Goal: Obtain resource: Download file/media

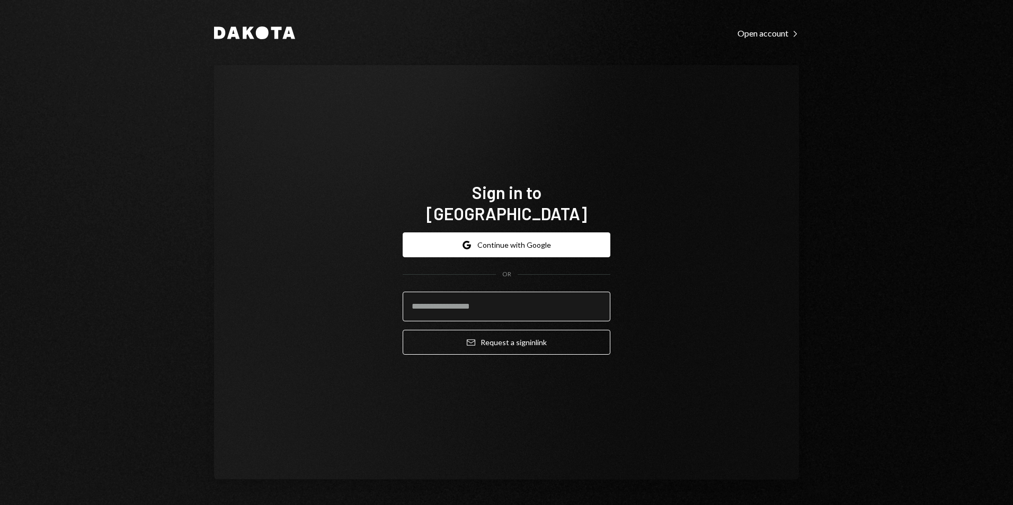
click at [521, 297] on input "email" at bounding box center [507, 307] width 208 height 30
type input "**********"
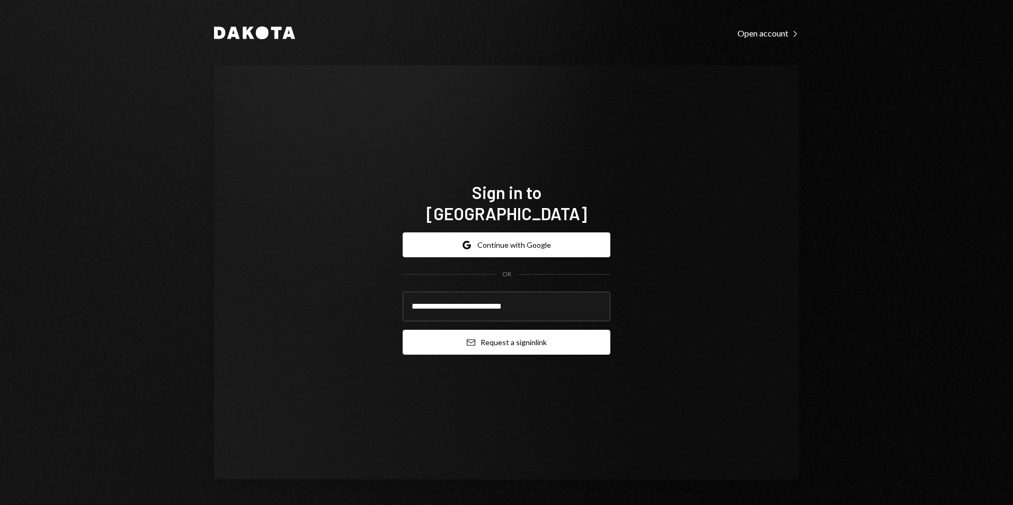
click at [539, 334] on button "Email Request a sign in link" at bounding box center [507, 342] width 208 height 25
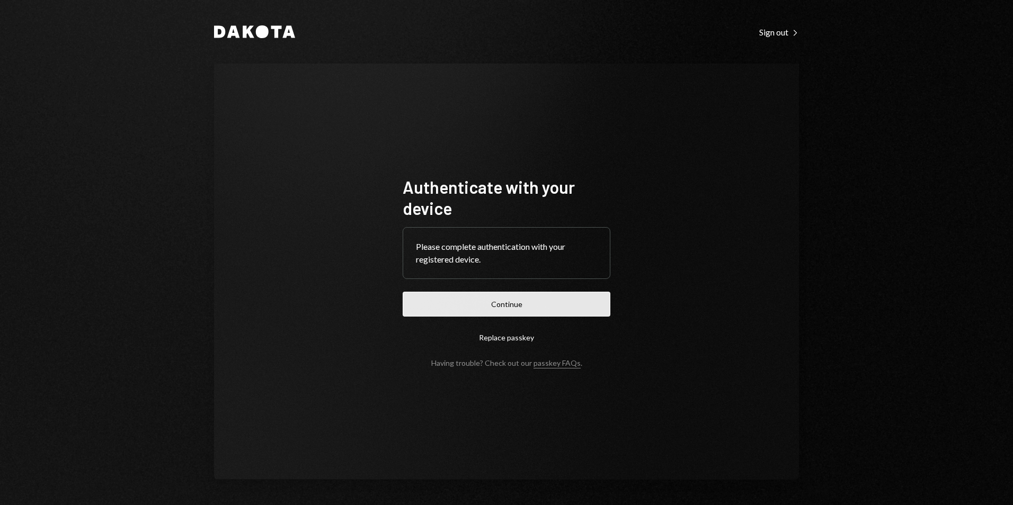
click at [521, 314] on button "Continue" at bounding box center [507, 304] width 208 height 25
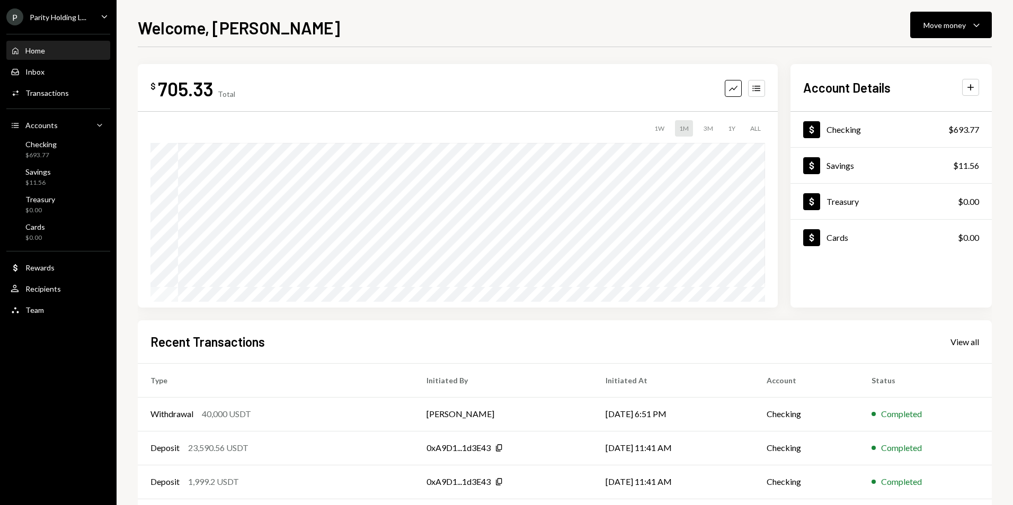
click at [57, 21] on div "Parity Holding L..." at bounding box center [58, 17] width 57 height 9
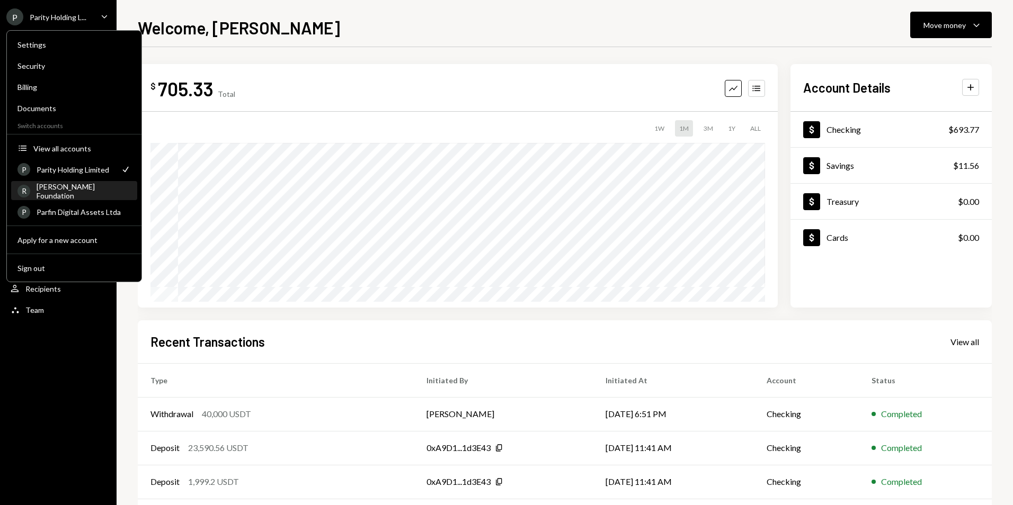
click at [78, 193] on div "Rayls Foundation" at bounding box center [84, 191] width 94 height 18
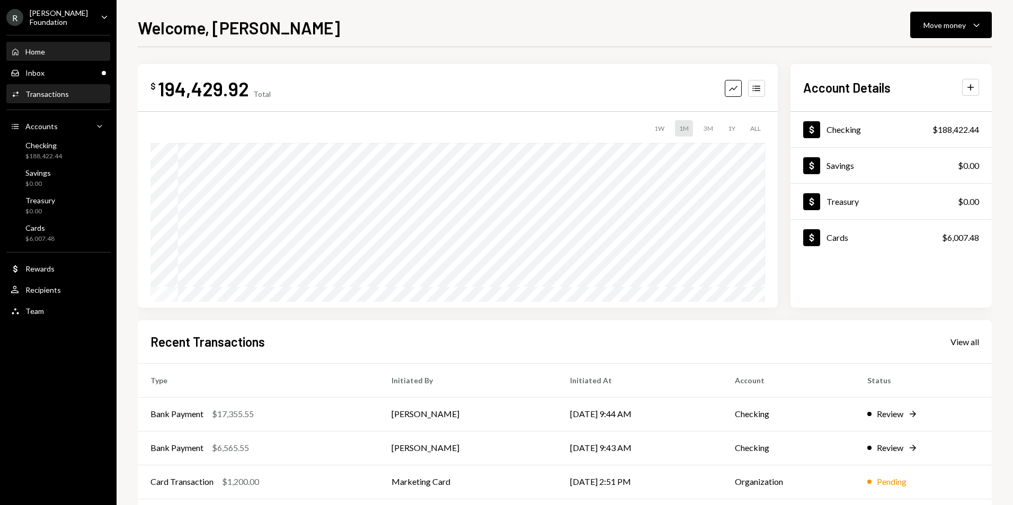
click at [61, 95] on div "Transactions" at bounding box center [46, 94] width 43 height 9
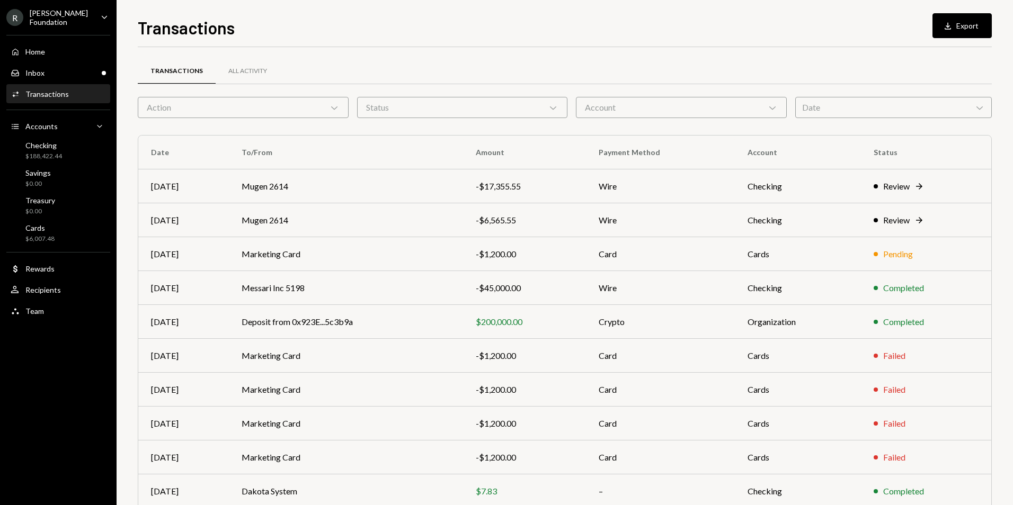
click at [902, 102] on div "Date Chevron Down" at bounding box center [893, 107] width 197 height 21
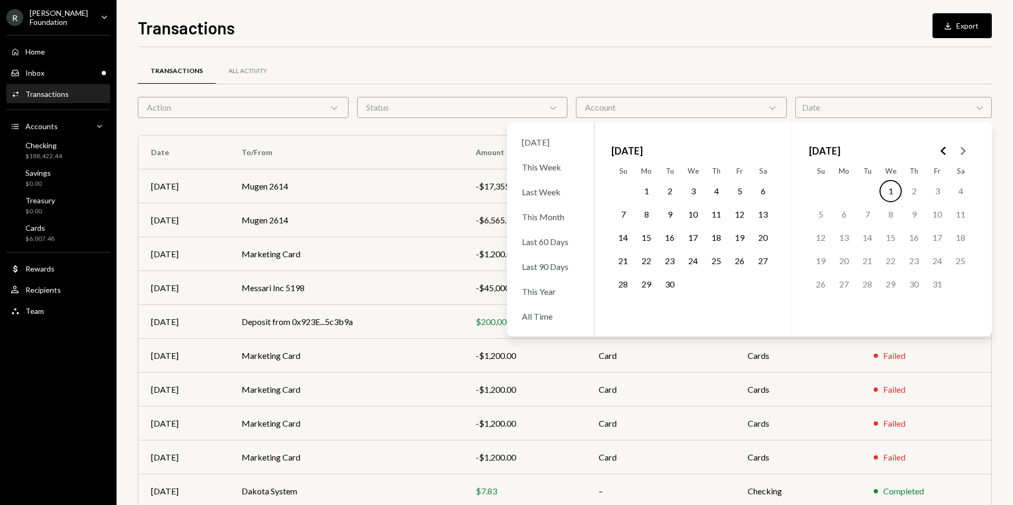
click at [944, 154] on icon "Go to the Previous Month" at bounding box center [943, 151] width 13 height 13
click at [941, 190] on button "1" at bounding box center [937, 191] width 22 height 22
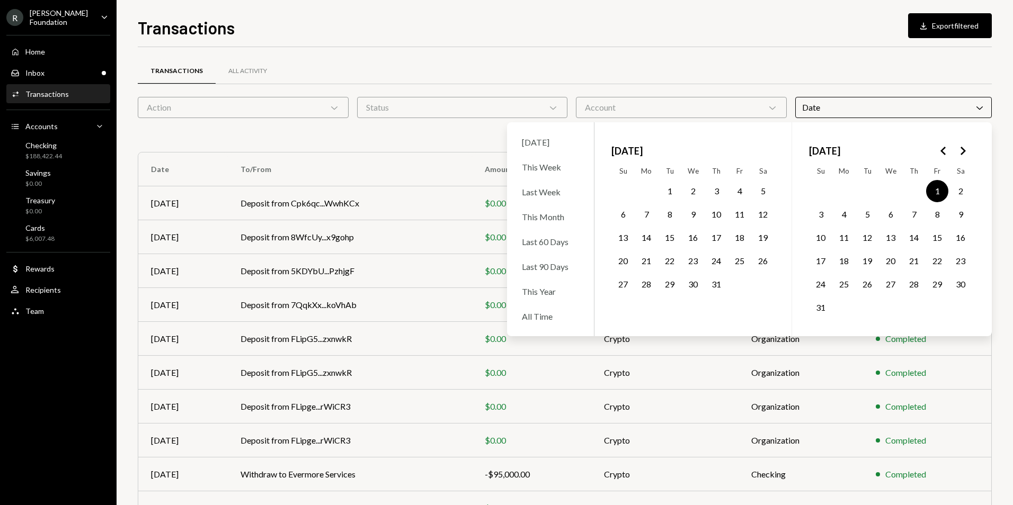
click at [822, 306] on button "31" at bounding box center [821, 308] width 22 height 22
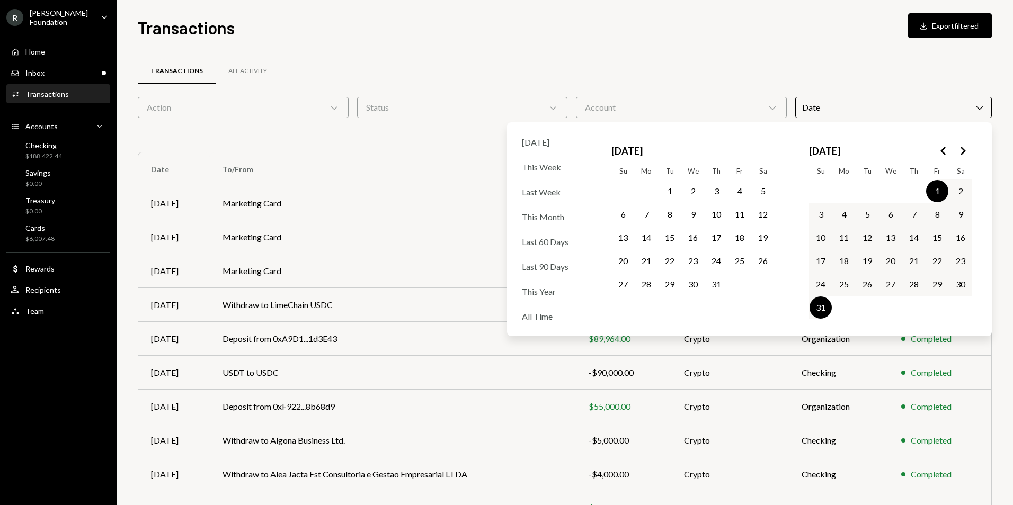
click at [837, 77] on div "Transactions All Activity" at bounding box center [565, 71] width 854 height 27
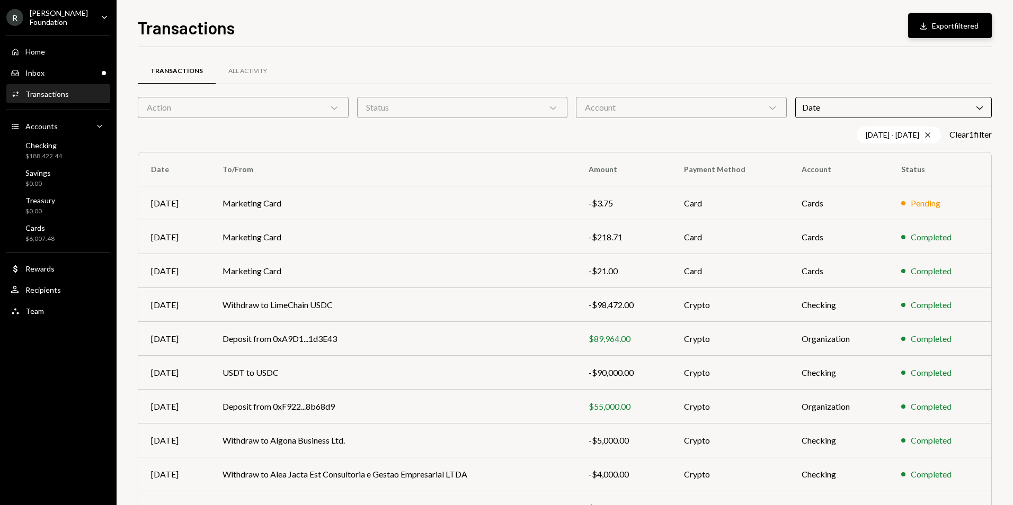
click at [973, 28] on button "Download Export filtered" at bounding box center [950, 25] width 84 height 25
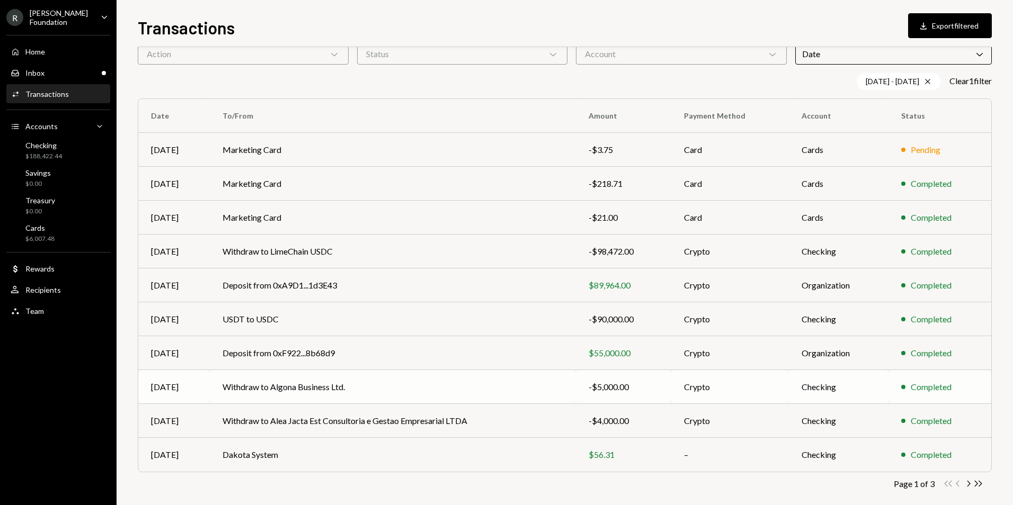
scroll to position [65, 0]
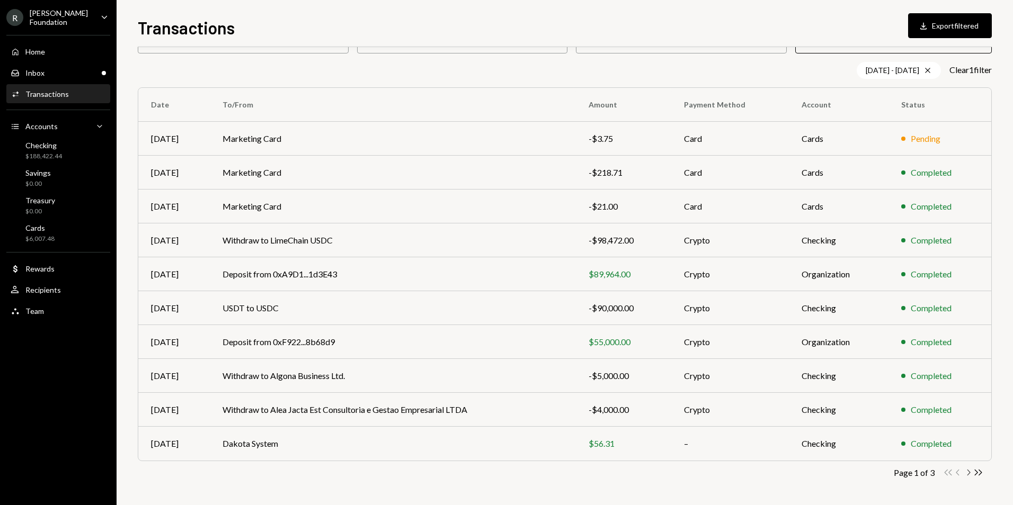
click at [971, 472] on icon "Chevron Right" at bounding box center [968, 473] width 10 height 10
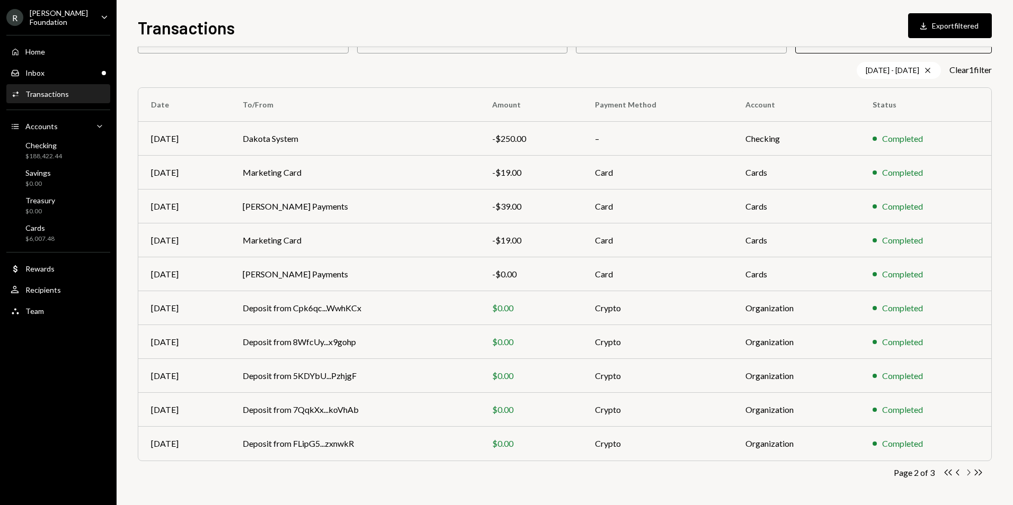
click at [964, 472] on icon "Chevron Right" at bounding box center [968, 473] width 10 height 10
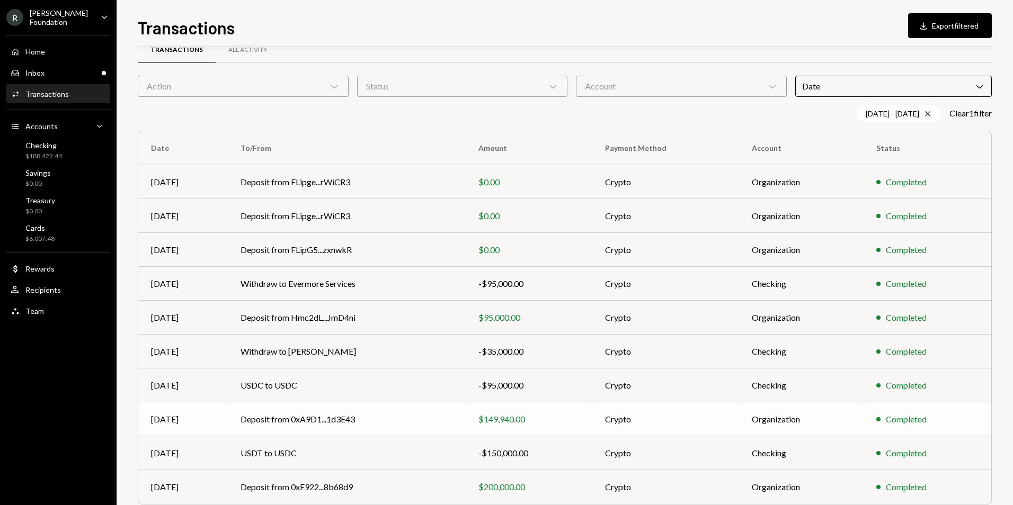
scroll to position [0, 0]
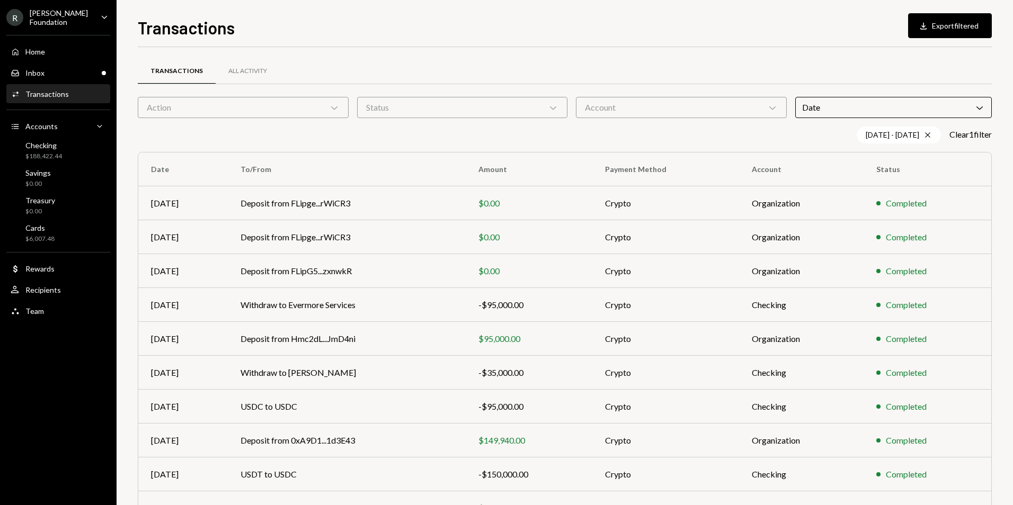
click at [978, 109] on icon "Chevron Down" at bounding box center [979, 107] width 11 height 11
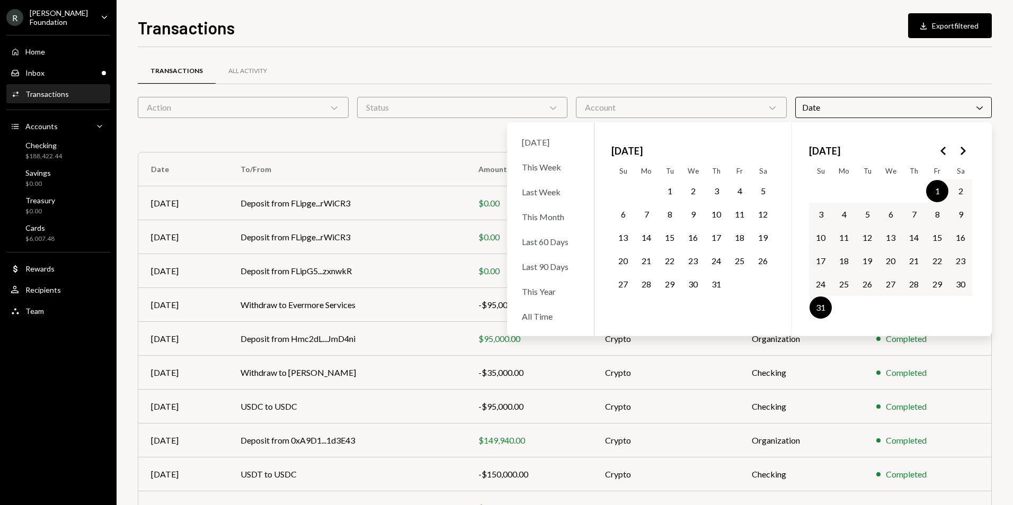
click at [964, 151] on polygon "Go to the Next Month" at bounding box center [963, 151] width 5 height 8
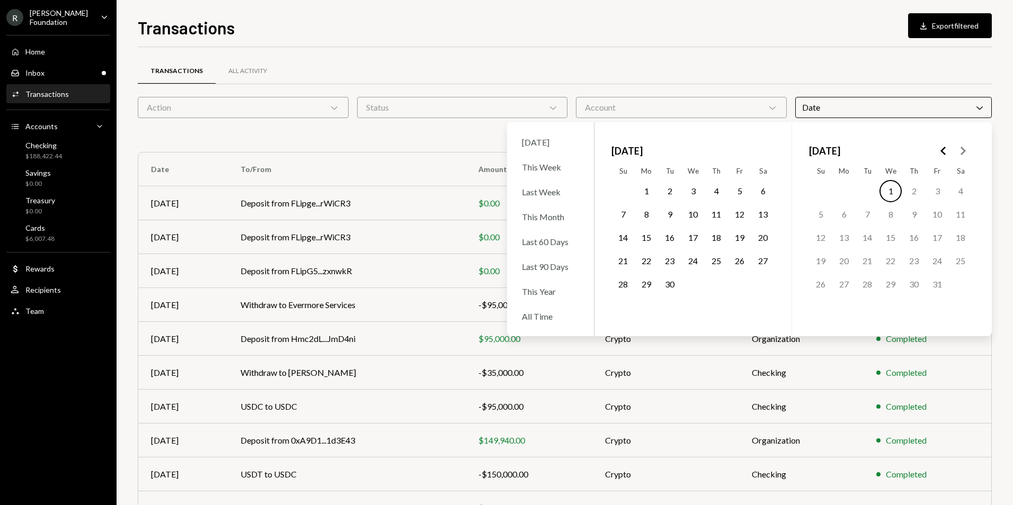
click at [647, 194] on button "1" at bounding box center [646, 191] width 22 height 22
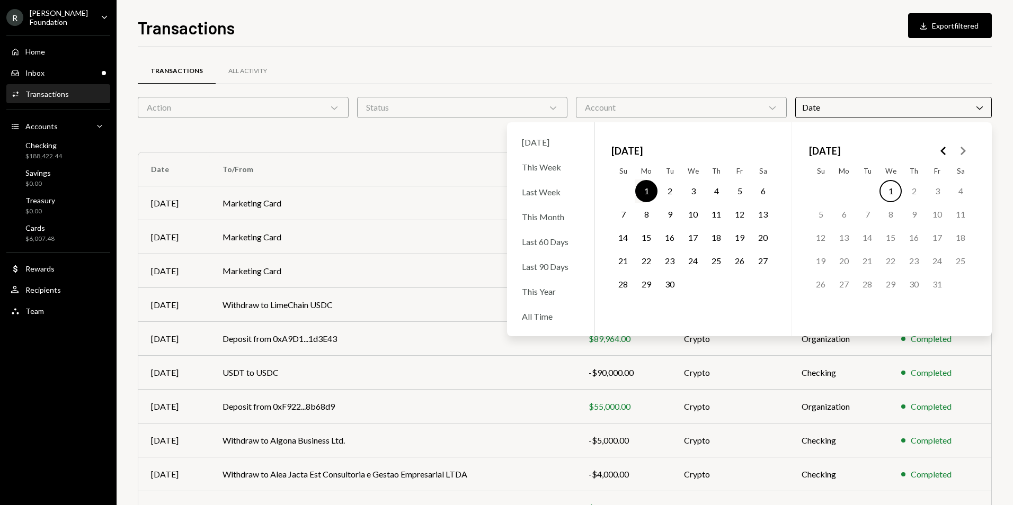
click at [672, 288] on button "30" at bounding box center [670, 284] width 22 height 22
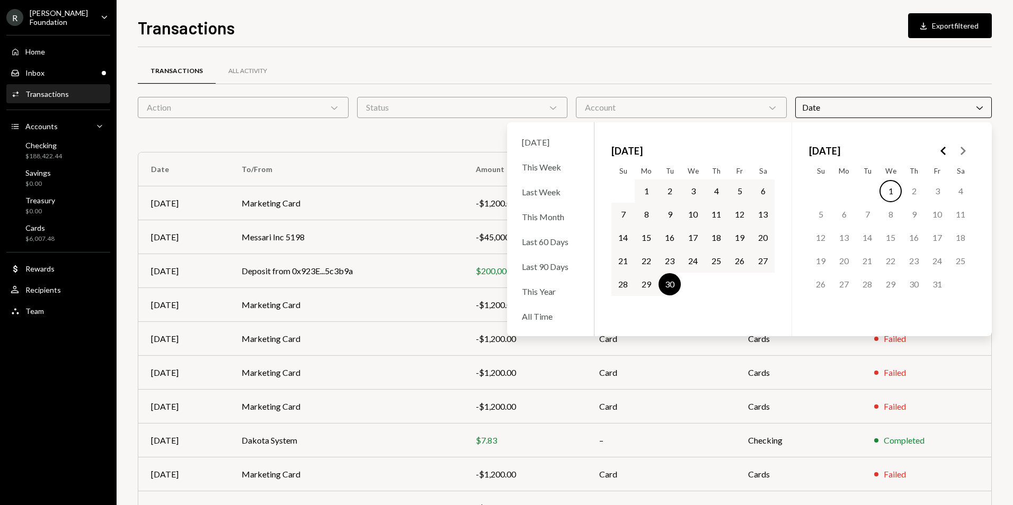
click at [549, 49] on div "Transactions All Activity Action Chevron Down Status Chevron Down Account Chevr…" at bounding box center [565, 308] width 854 height 523
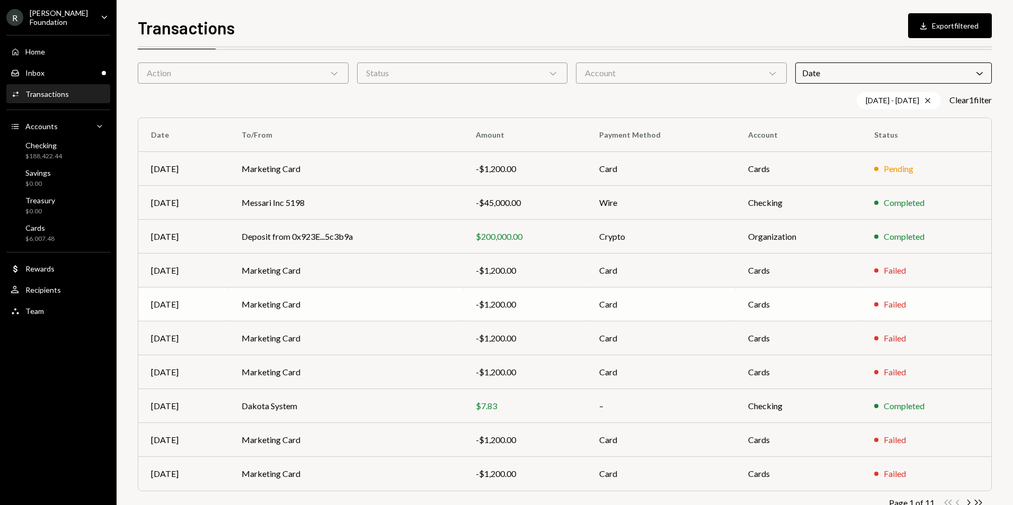
scroll to position [65, 0]
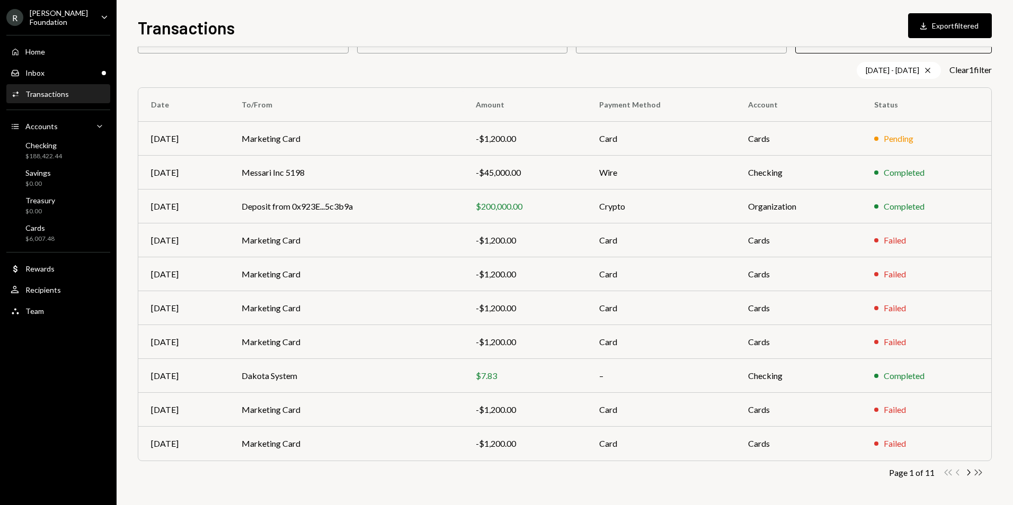
click at [979, 474] on icon "Double Arrow Right" at bounding box center [978, 473] width 10 height 10
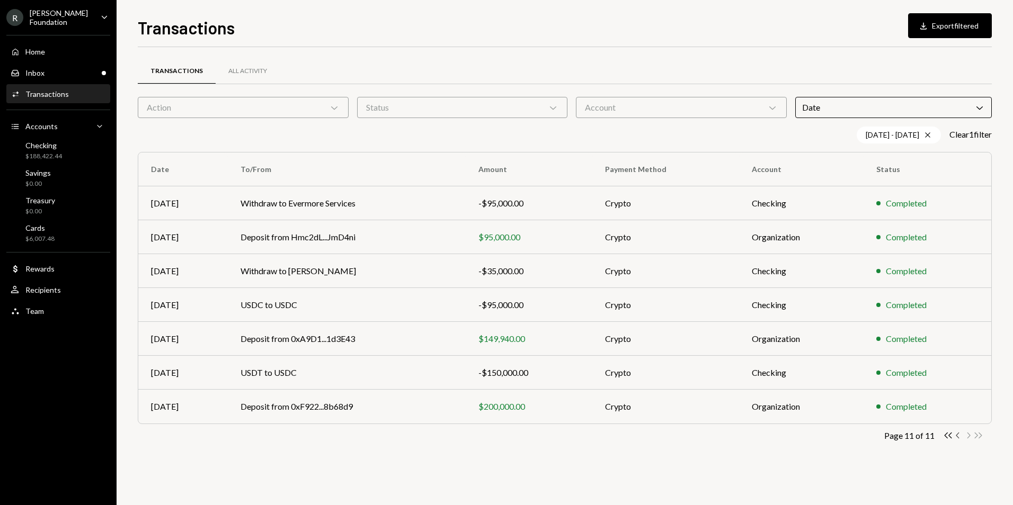
click at [959, 436] on icon "Chevron Left" at bounding box center [958, 436] width 10 height 10
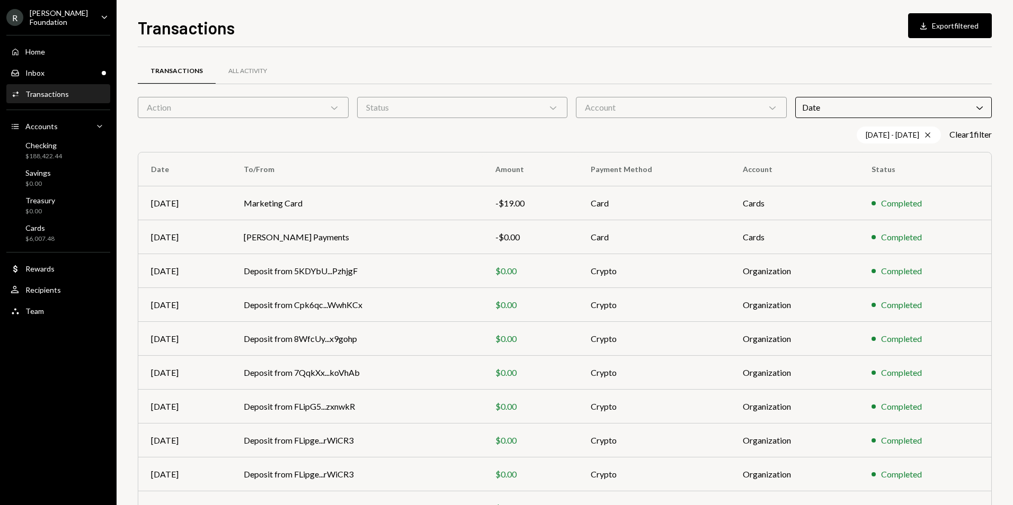
click at [936, 110] on div "Date Chevron Down" at bounding box center [893, 107] width 197 height 21
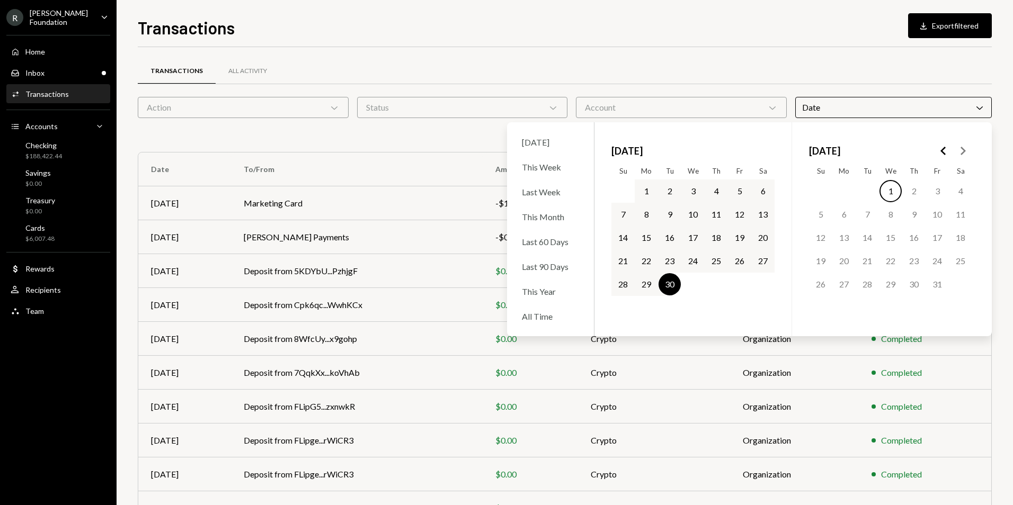
click at [946, 149] on icon "Go to the Previous Month" at bounding box center [943, 151] width 13 height 13
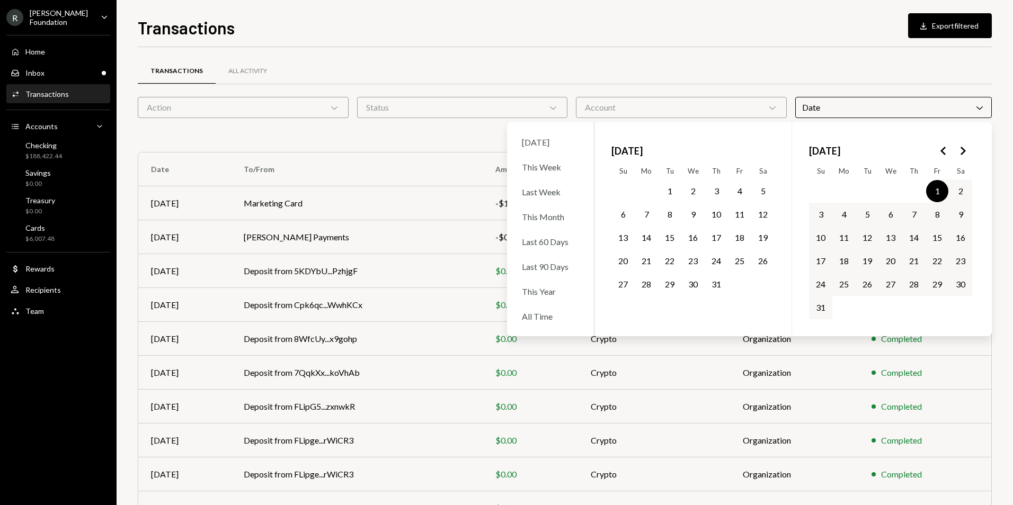
click at [964, 152] on polygon "Go to the Next Month" at bounding box center [963, 151] width 5 height 8
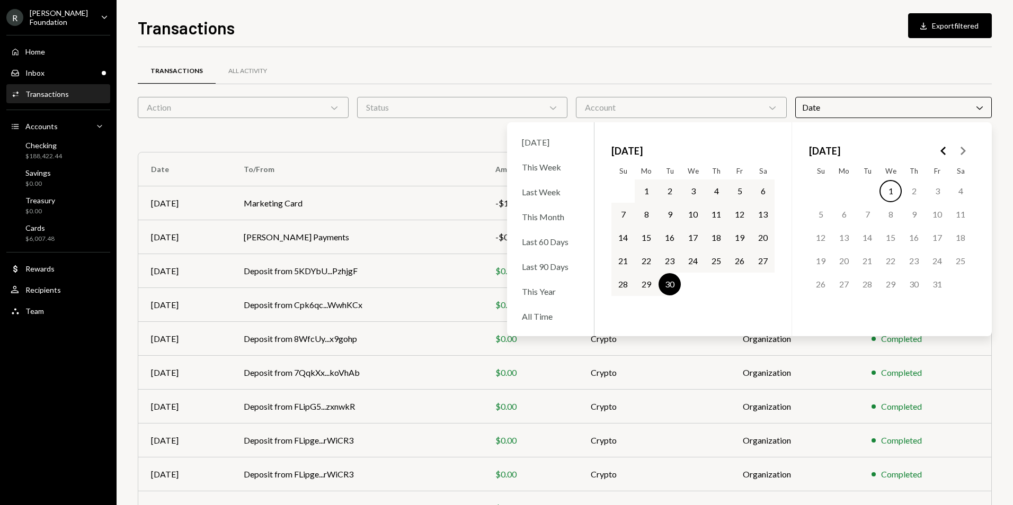
click at [645, 188] on button "1" at bounding box center [646, 191] width 22 height 22
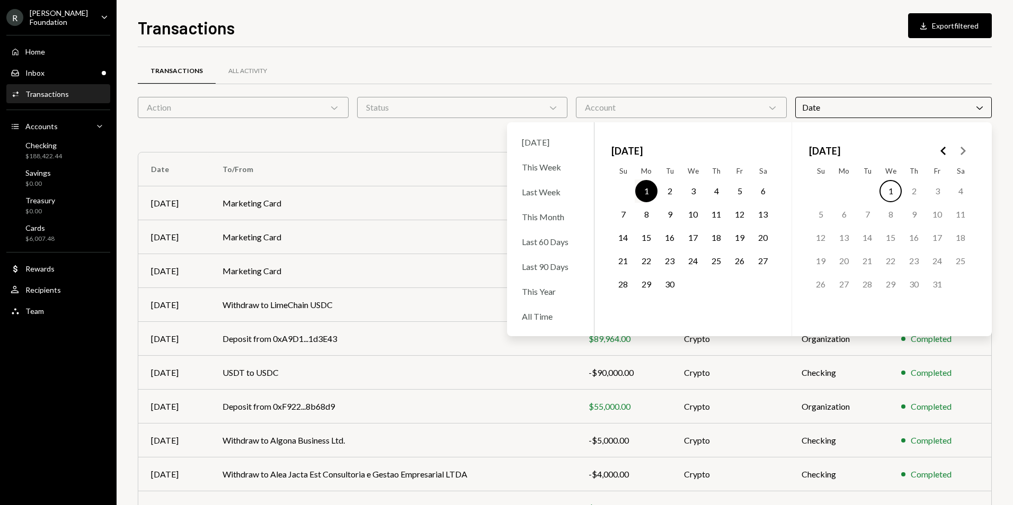
click at [674, 282] on button "30" at bounding box center [670, 284] width 22 height 22
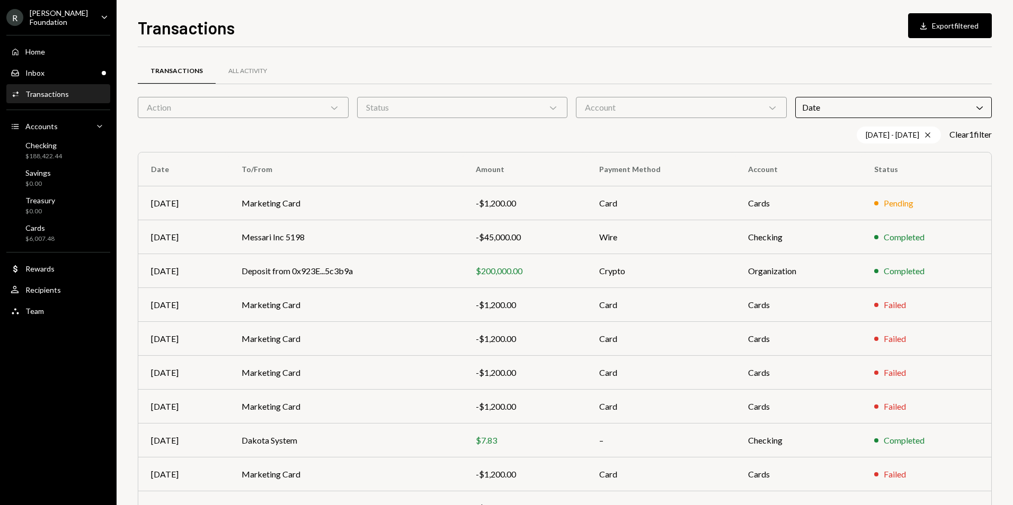
click at [800, 72] on div "Transactions All Activity" at bounding box center [565, 71] width 854 height 27
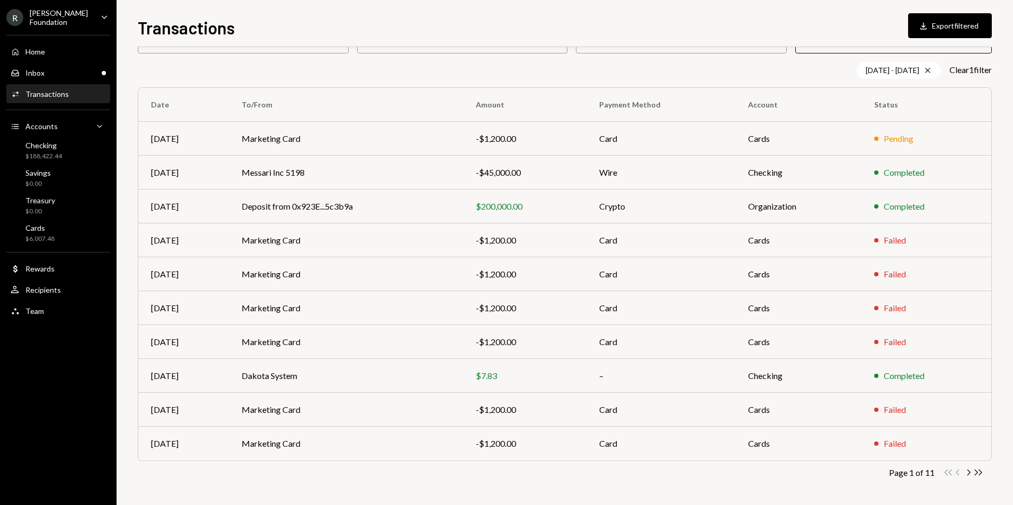
click at [978, 478] on div "Transactions All Activity Action Chevron Down Status Chevron Down Account Chevr…" at bounding box center [565, 252] width 854 height 506
click at [924, 68] on icon "Cross" at bounding box center [928, 70] width 8 height 8
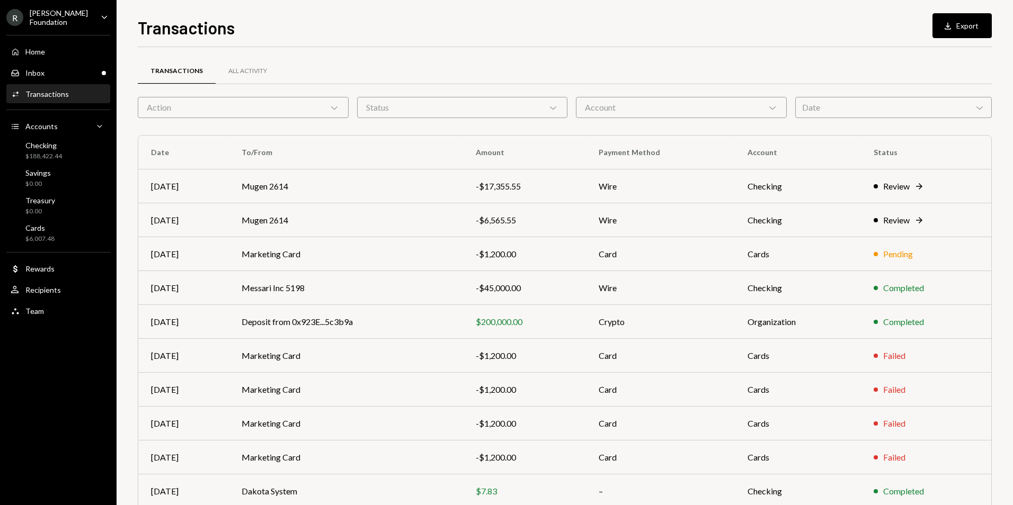
click at [925, 116] on div "Date Chevron Down" at bounding box center [893, 107] width 197 height 21
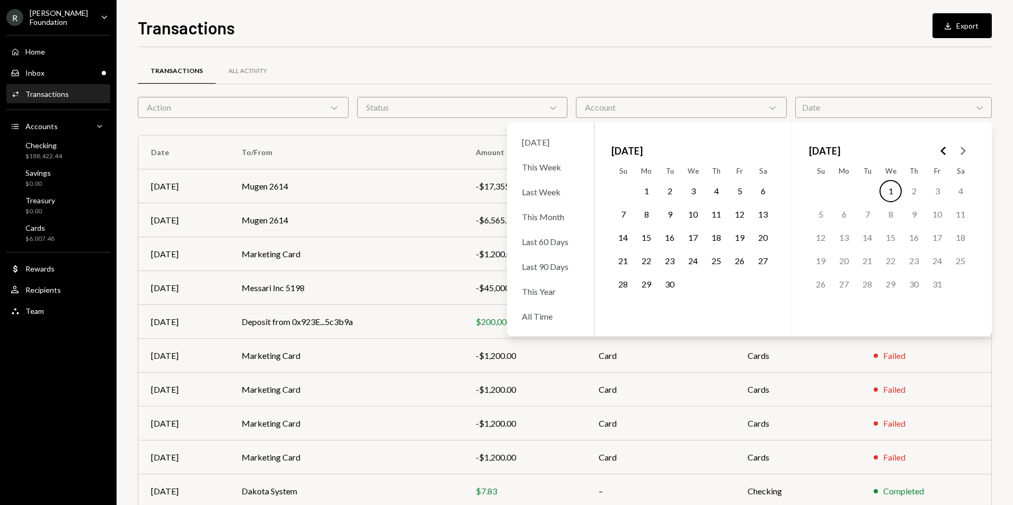
click at [647, 191] on button "1" at bounding box center [646, 191] width 22 height 22
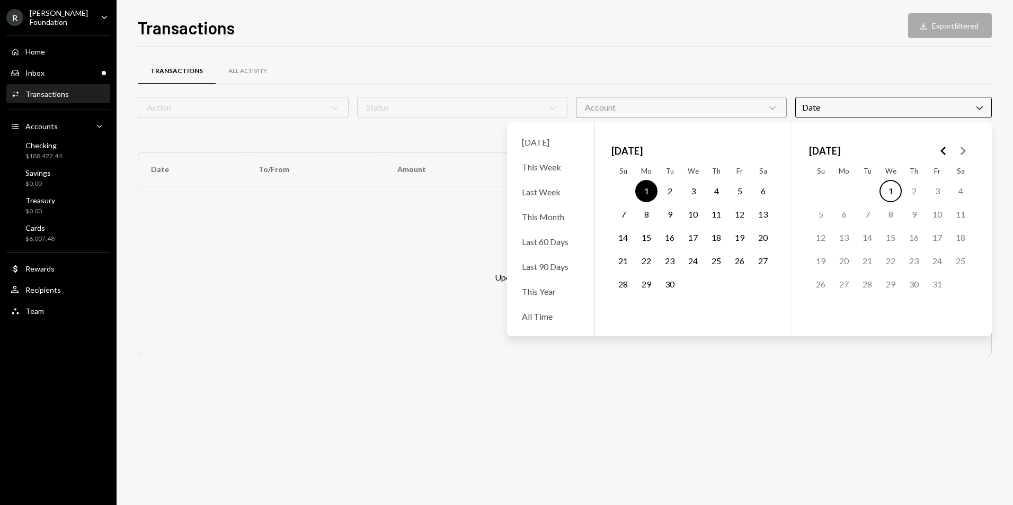
click at [669, 281] on button "30" at bounding box center [670, 284] width 22 height 22
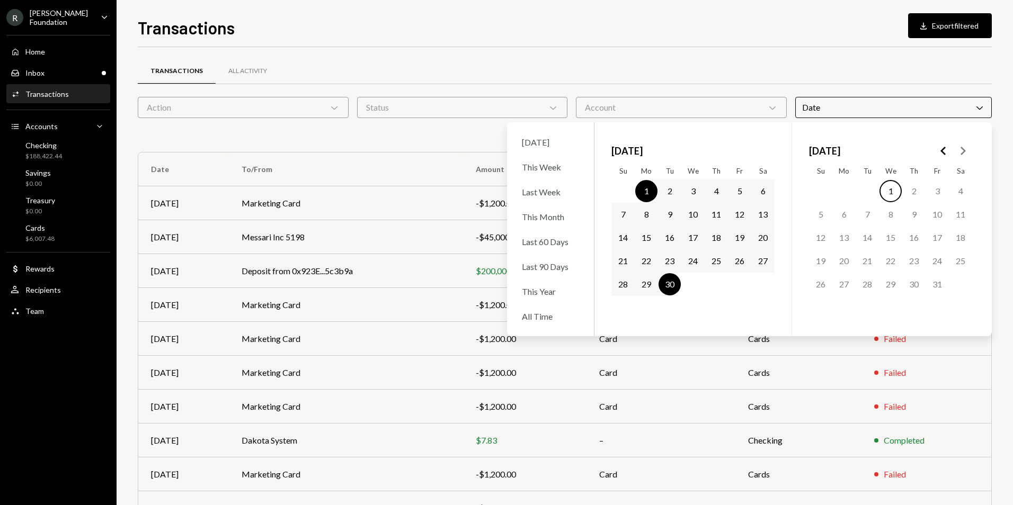
drag, startPoint x: 783, startPoint y: 101, endPoint x: 796, endPoint y: 96, distance: 13.6
click at [784, 101] on div "Account Chevron Down" at bounding box center [681, 107] width 211 height 21
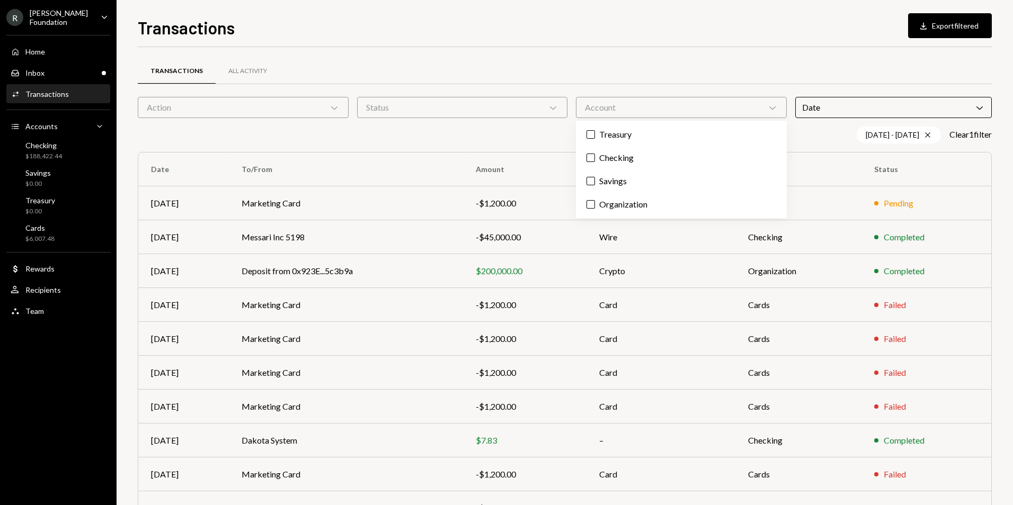
click at [792, 85] on div "Transactions All Activity" at bounding box center [565, 77] width 854 height 39
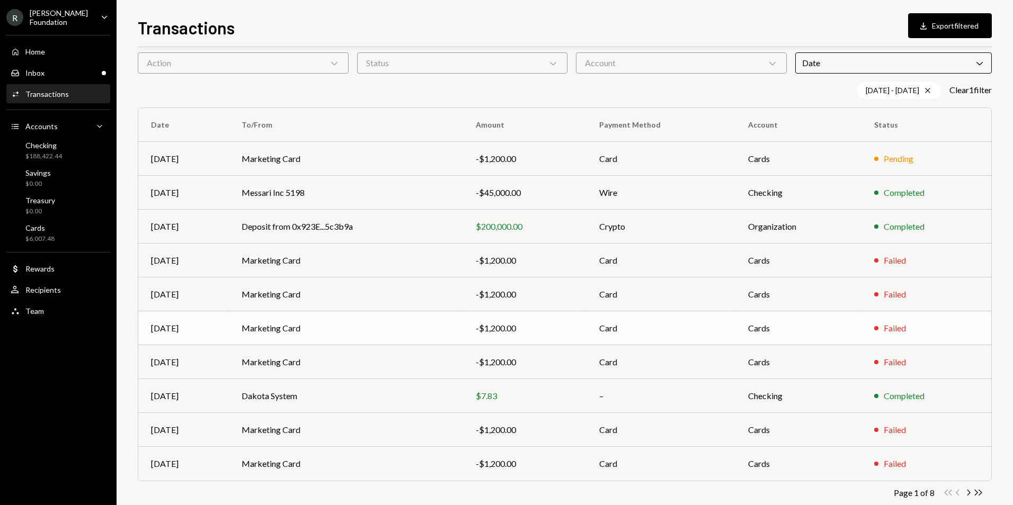
scroll to position [65, 0]
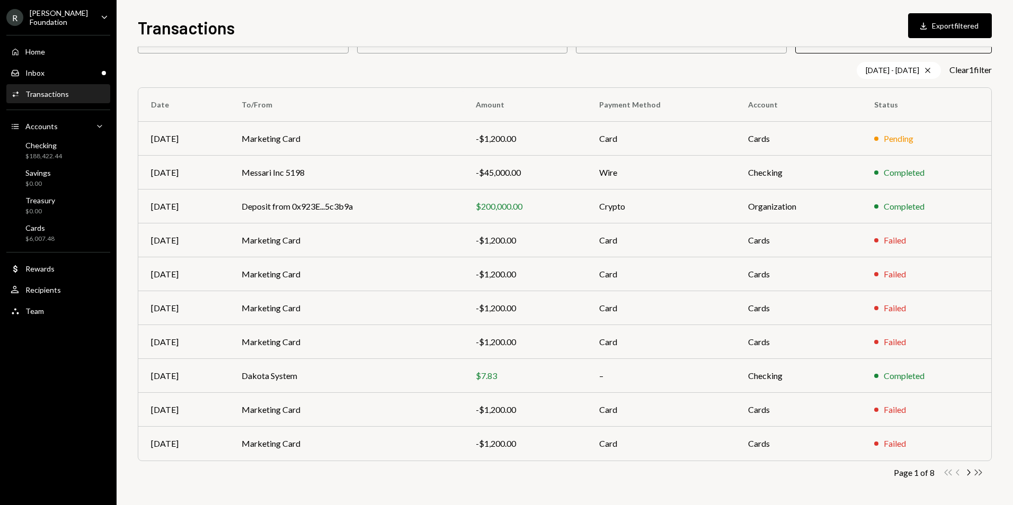
click at [978, 475] on icon "Double Arrow Right" at bounding box center [978, 473] width 10 height 10
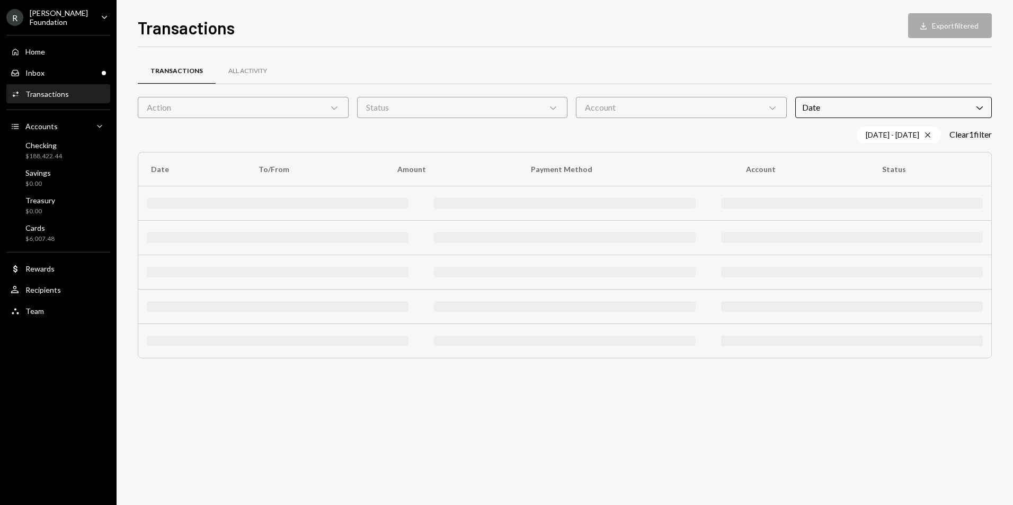
scroll to position [0, 0]
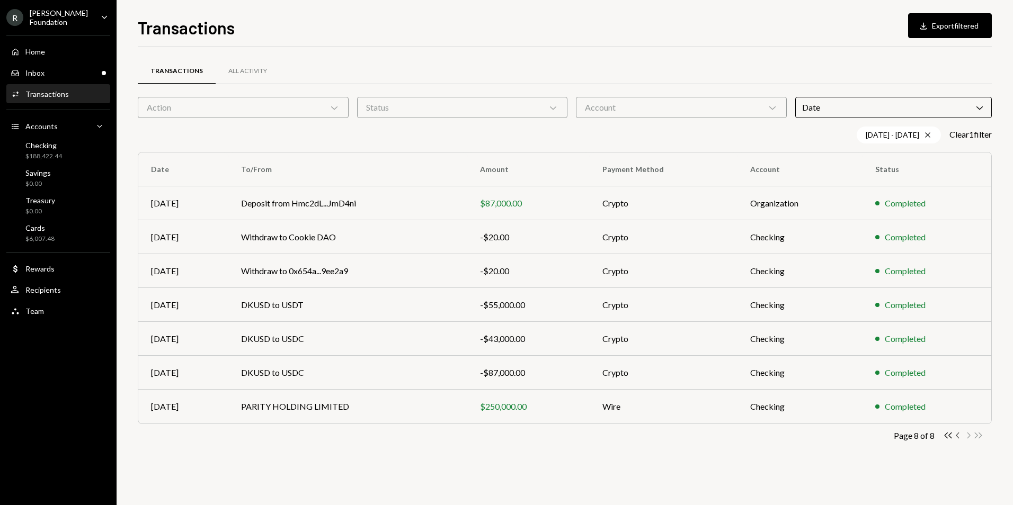
click at [958, 435] on icon "Chevron Left" at bounding box center [958, 436] width 10 height 10
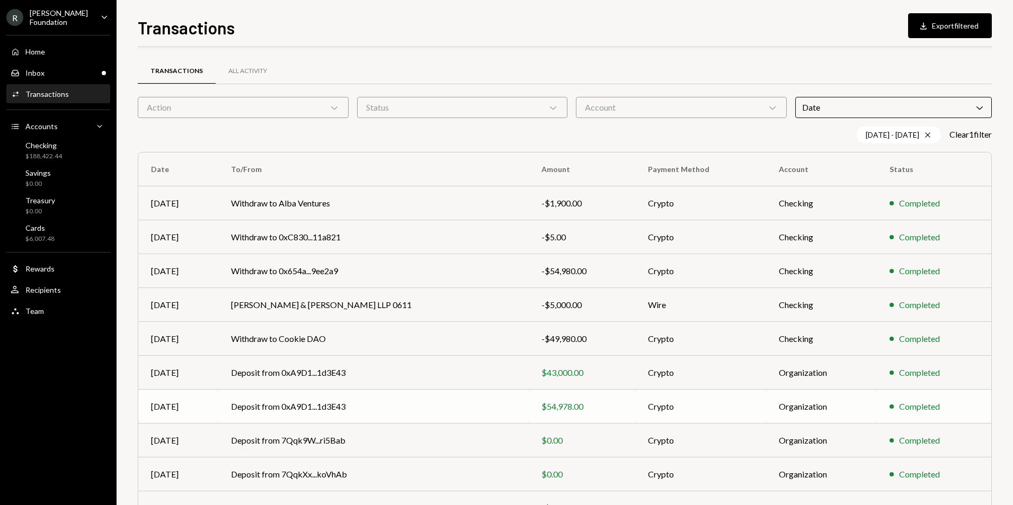
scroll to position [65, 0]
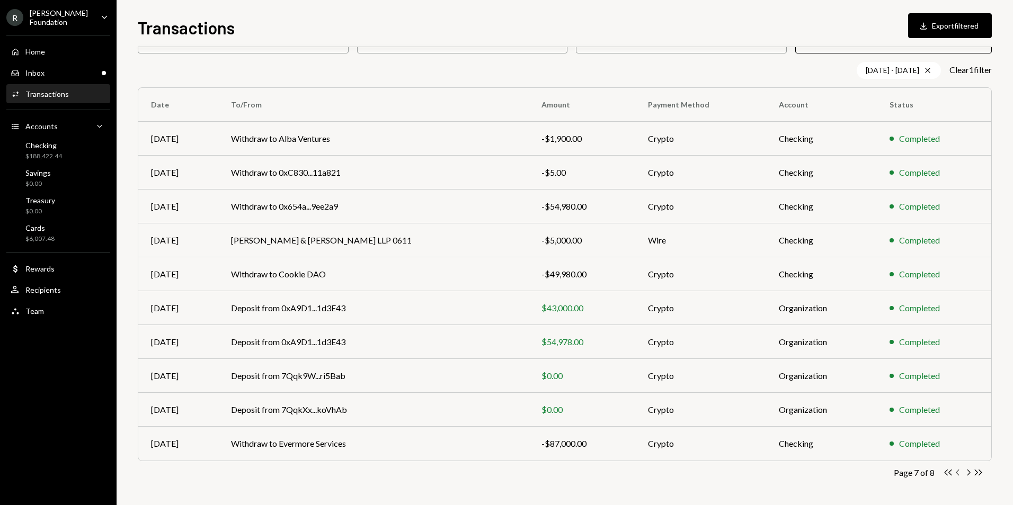
click at [957, 473] on icon "Chevron Left" at bounding box center [958, 473] width 10 height 10
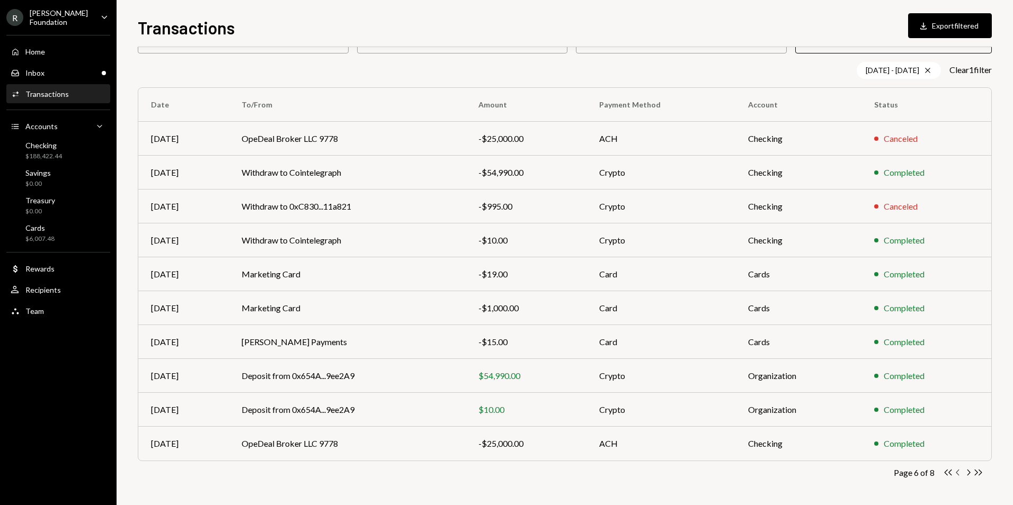
click at [956, 474] on icon "Chevron Left" at bounding box center [958, 473] width 10 height 10
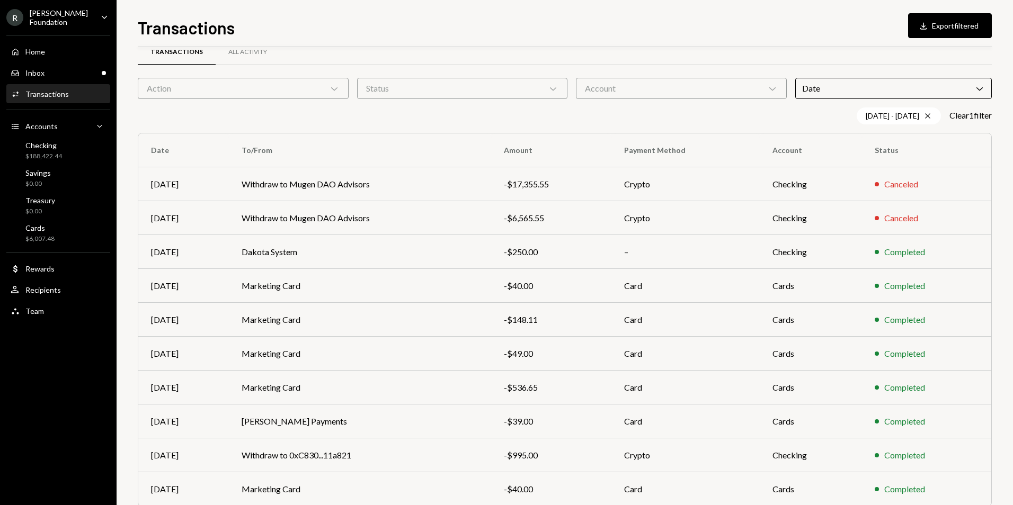
scroll to position [0, 0]
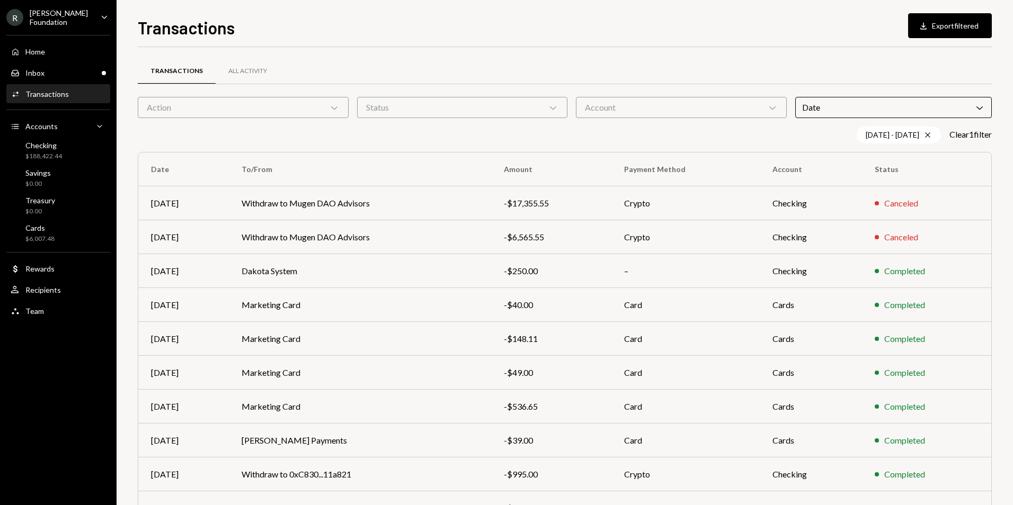
drag, startPoint x: 978, startPoint y: 110, endPoint x: 964, endPoint y: 110, distance: 13.8
click at [978, 110] on icon "Chevron Down" at bounding box center [979, 107] width 11 height 11
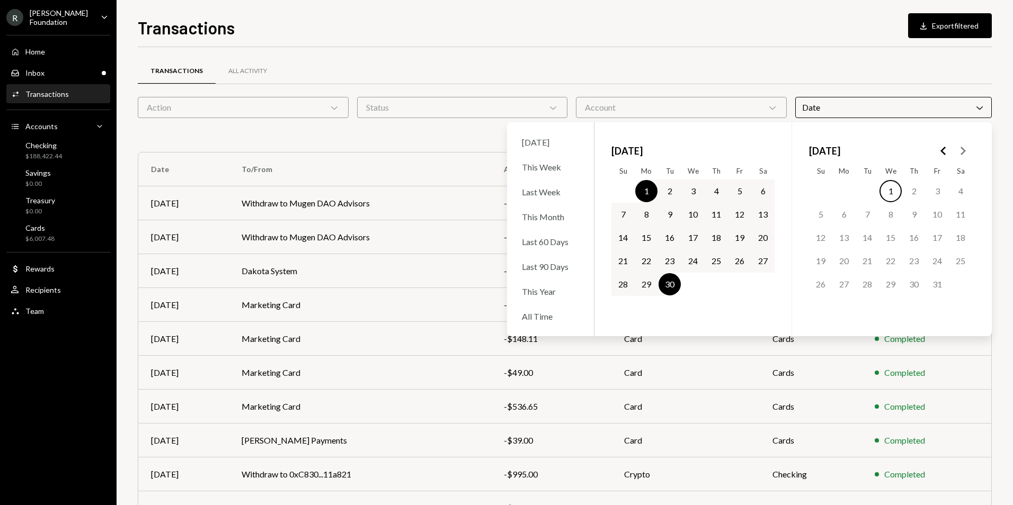
click at [987, 108] on div "Date Chevron Down" at bounding box center [893, 107] width 197 height 21
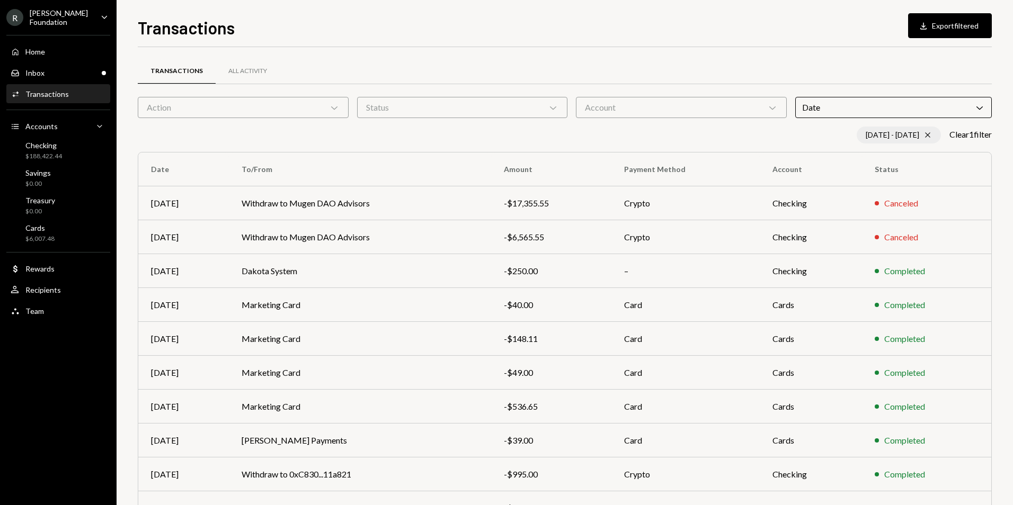
click at [925, 135] on icon "Cross" at bounding box center [928, 135] width 8 height 8
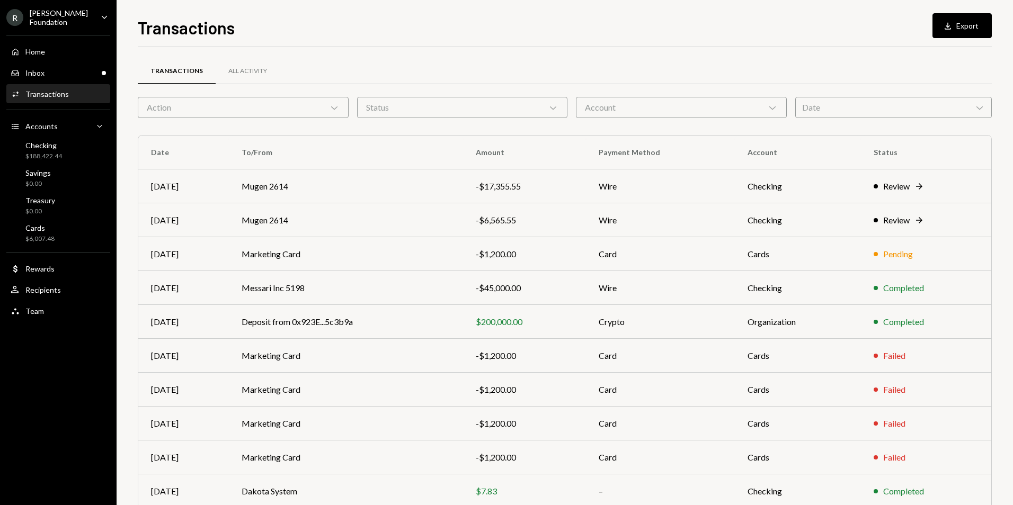
click at [992, 103] on div "Transactions Download Export Transactions All Activity Action Chevron Down Stat…" at bounding box center [565, 252] width 897 height 505
click at [945, 111] on div "Date Chevron Down" at bounding box center [893, 107] width 197 height 21
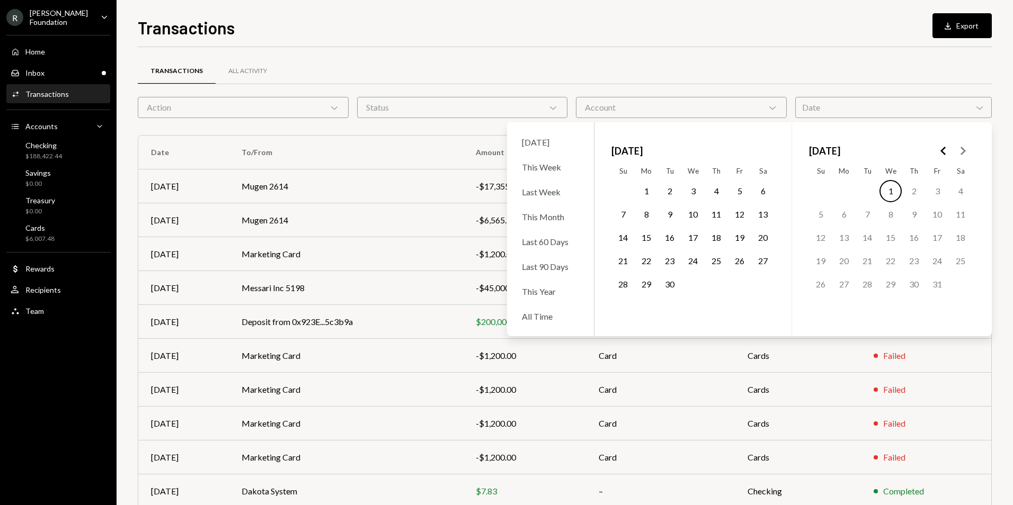
click at [954, 152] on button "Go to the Next Month" at bounding box center [962, 150] width 19 height 19
click at [947, 150] on icon "Go to the Previous Month" at bounding box center [943, 151] width 13 height 13
click at [674, 185] on button "1" at bounding box center [670, 191] width 22 height 22
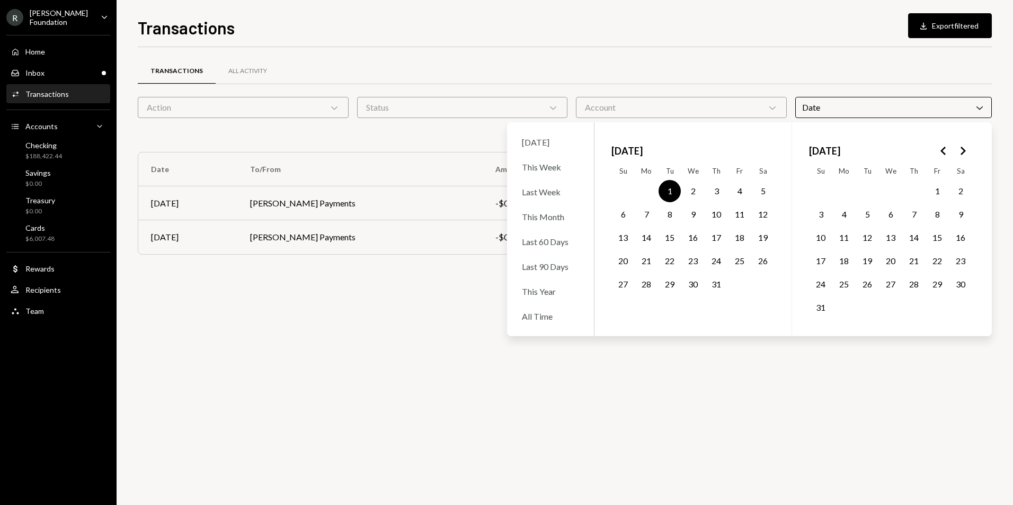
click at [723, 278] on button "31" at bounding box center [716, 284] width 22 height 22
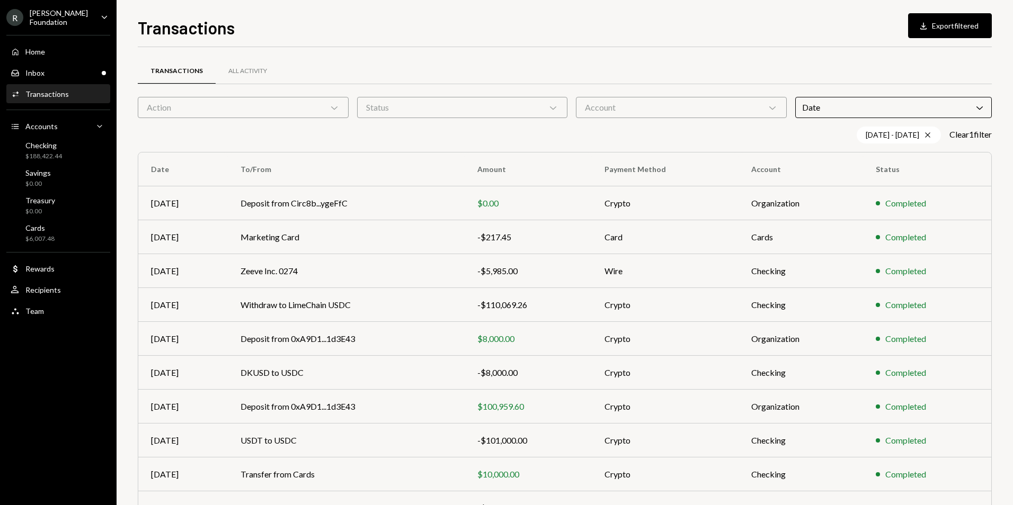
click at [1004, 125] on div "Transactions Download Export filtered Transactions All Activity Action Chevron …" at bounding box center [565, 252] width 897 height 505
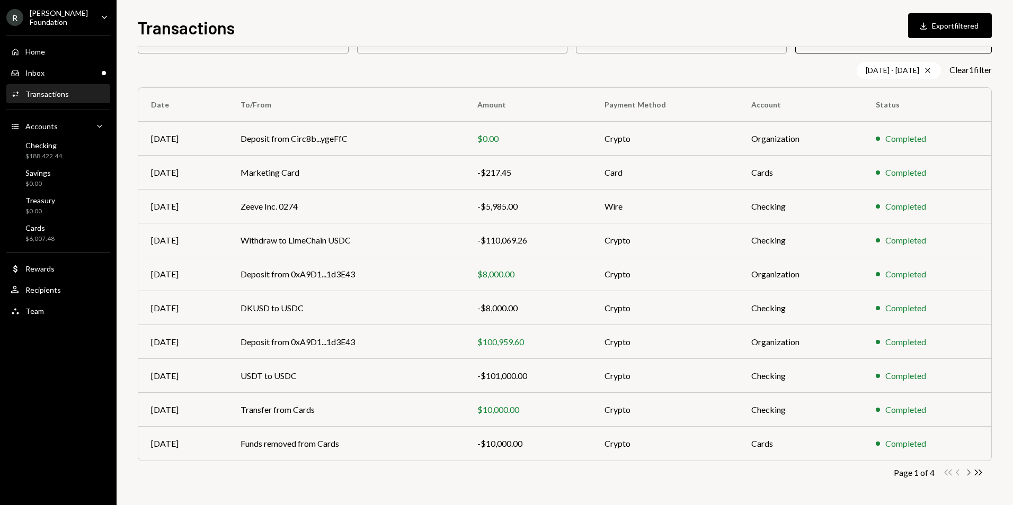
click at [968, 471] on icon "button" at bounding box center [969, 473] width 3 height 6
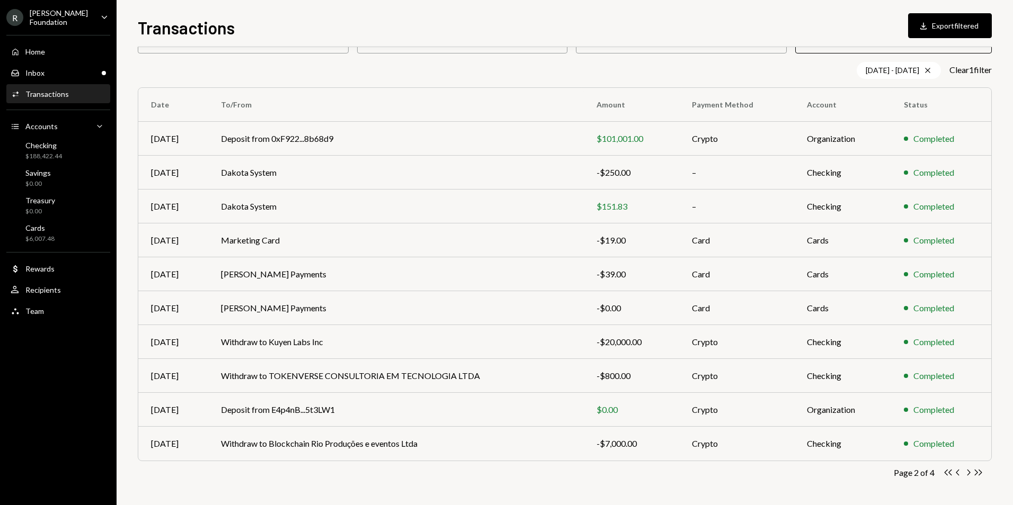
click at [968, 471] on icon "button" at bounding box center [969, 473] width 3 height 6
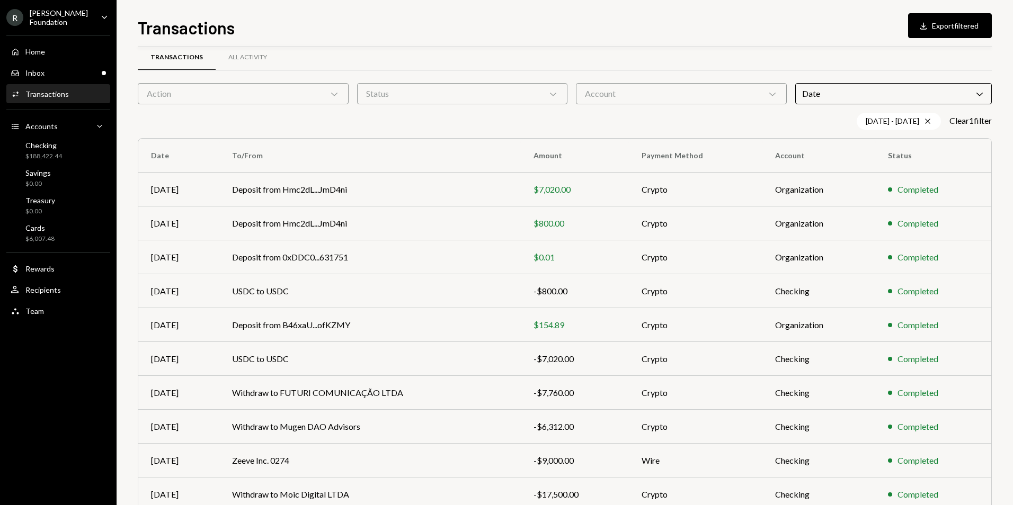
scroll to position [0, 0]
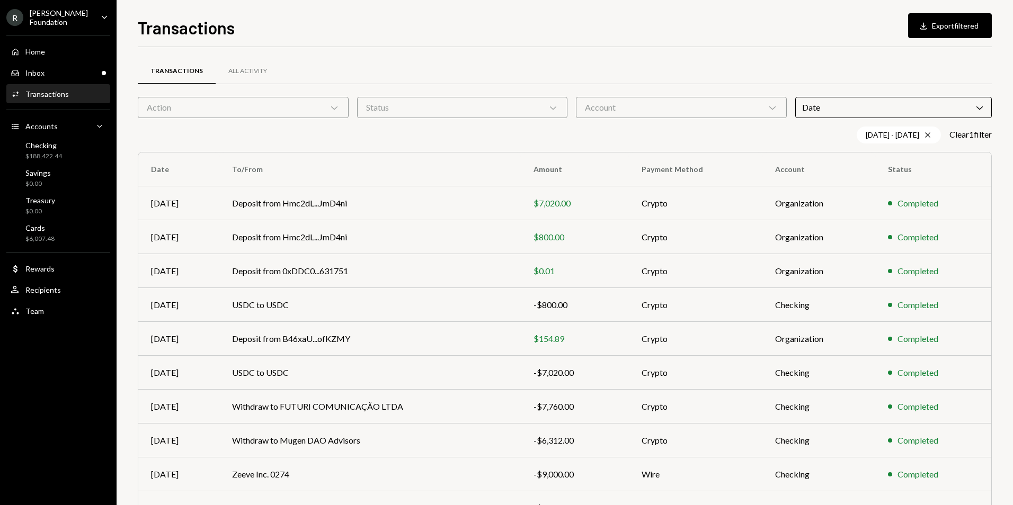
click at [88, 15] on div "R Rayls Foundation Caret Down" at bounding box center [58, 17] width 117 height 18
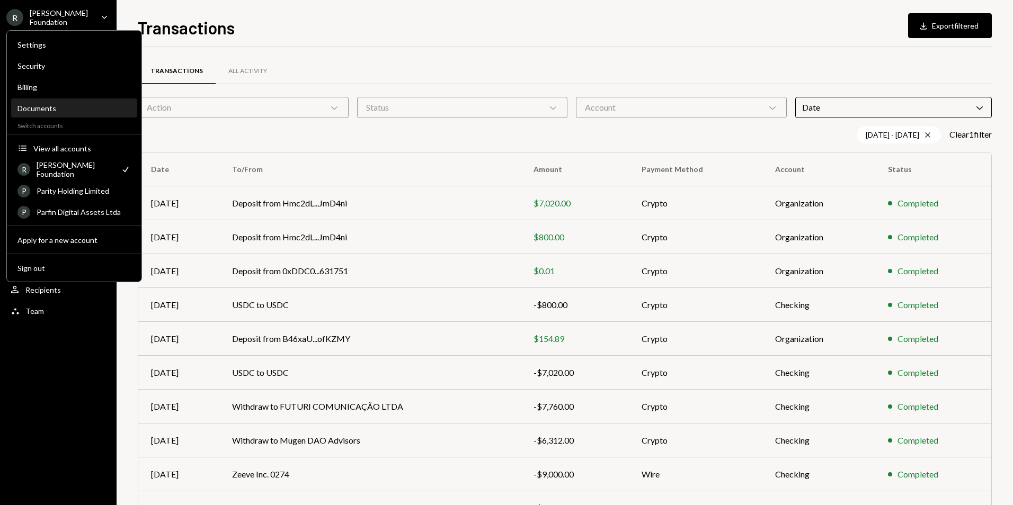
click at [61, 103] on div "Documents" at bounding box center [73, 109] width 113 height 18
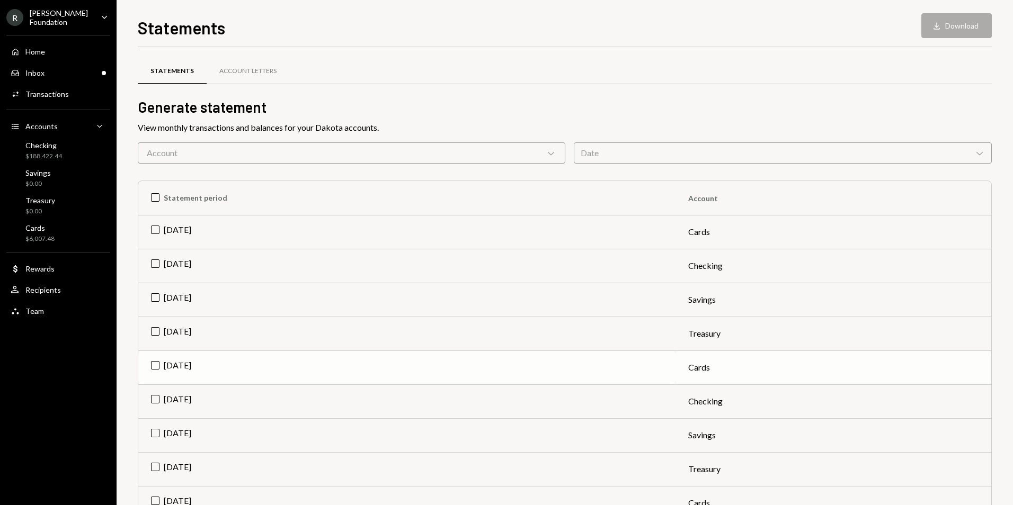
click at [152, 368] on td "Aug 2025" at bounding box center [406, 368] width 537 height 34
click at [158, 400] on td "Aug 2025" at bounding box center [406, 402] width 537 height 34
click at [154, 431] on td "Aug 2025" at bounding box center [406, 436] width 537 height 34
drag, startPoint x: 155, startPoint y: 463, endPoint x: 238, endPoint y: 431, distance: 89.2
click at [155, 463] on td "Aug 2025" at bounding box center [406, 469] width 537 height 34
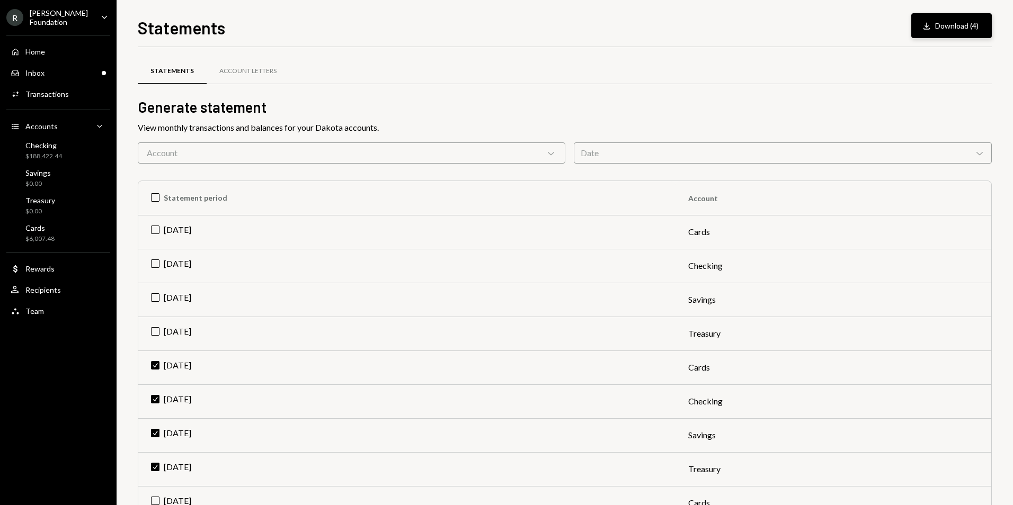
click at [951, 21] on button "Download Download (4)" at bounding box center [951, 25] width 81 height 25
click at [398, 38] on div "Statements Download Download (4)" at bounding box center [565, 26] width 854 height 23
click at [63, 233] on div "Cards $6,007.48" at bounding box center [58, 234] width 95 height 20
